Goal: Check status: Check status

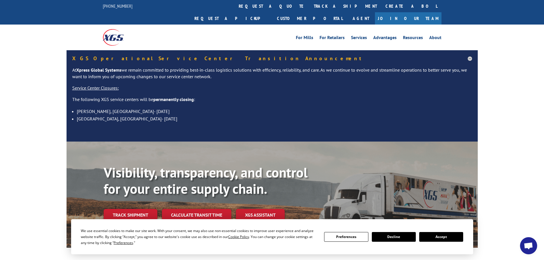
click at [452, 237] on button "Accept" at bounding box center [441, 237] width 44 height 10
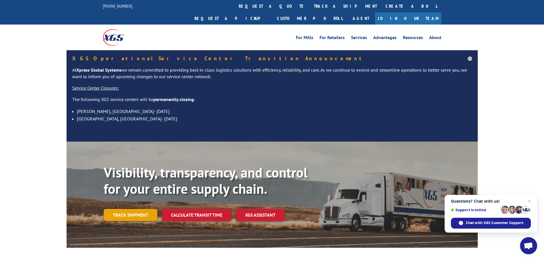
click at [151, 209] on link "Track shipment" at bounding box center [131, 215] width 54 height 12
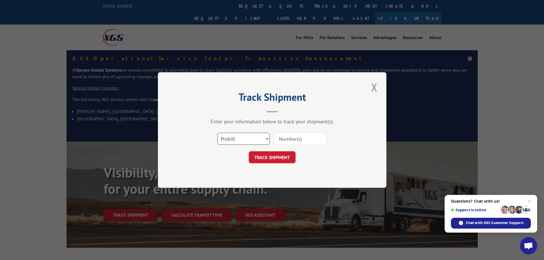
drag, startPoint x: 295, startPoint y: 138, endPoint x: 259, endPoint y: 138, distance: 36.2
click at [259, 138] on select "Select category... Probill BOL PO" at bounding box center [243, 139] width 53 height 12
select select "po"
click at [217, 133] on select "Select category... Probill BOL PO" at bounding box center [243, 139] width 53 height 12
paste input "26508938"
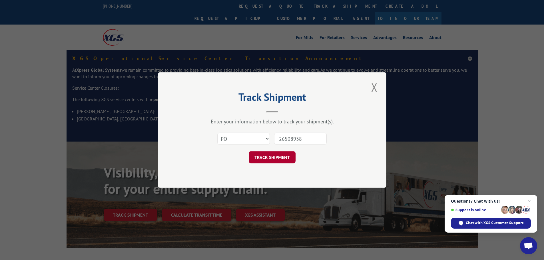
type input "26508938"
click at [274, 157] on button "TRACK SHIPMENT" at bounding box center [272, 157] width 47 height 12
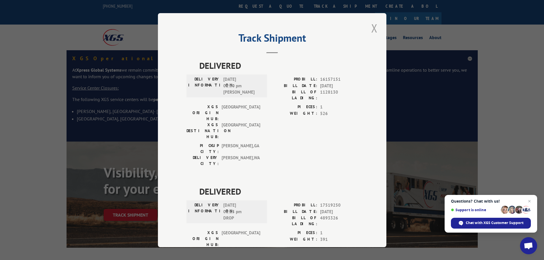
click at [370, 30] on button "Close modal" at bounding box center [374, 28] width 10 height 16
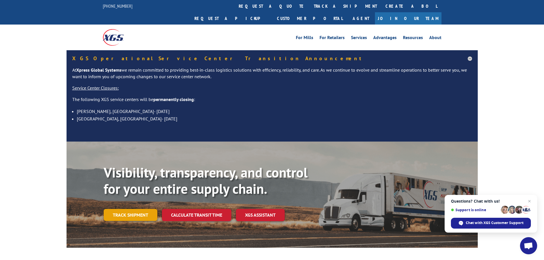
click at [120, 209] on link "Track shipment" at bounding box center [131, 215] width 54 height 12
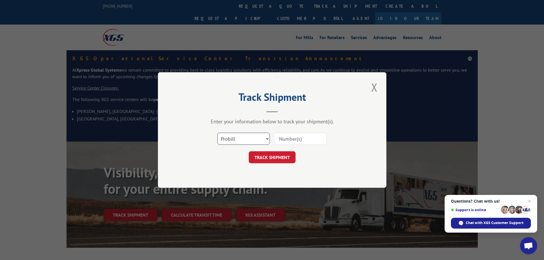
click at [237, 135] on select "Select category... Probill BOL PO" at bounding box center [243, 139] width 53 height 12
select select "po"
click at [217, 133] on select "Select category... Probill BOL PO" at bounding box center [243, 139] width 53 height 12
click at [294, 136] on input at bounding box center [300, 139] width 53 height 12
paste input "26508941"
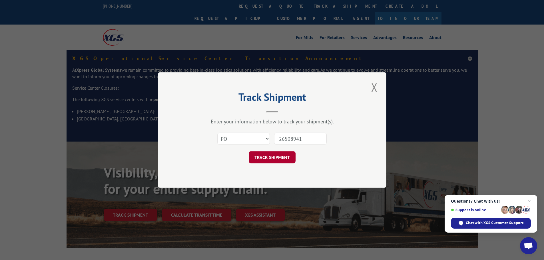
type input "26508941"
click at [277, 157] on button "TRACK SHIPMENT" at bounding box center [272, 157] width 47 height 12
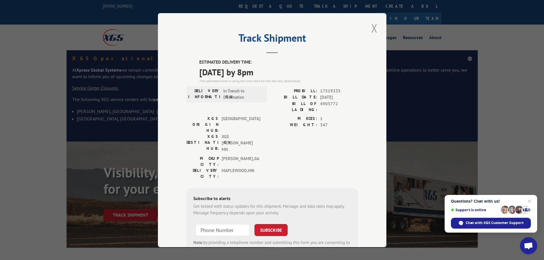
click at [369, 30] on button "Close modal" at bounding box center [374, 28] width 10 height 16
